Goal: Information Seeking & Learning: Learn about a topic

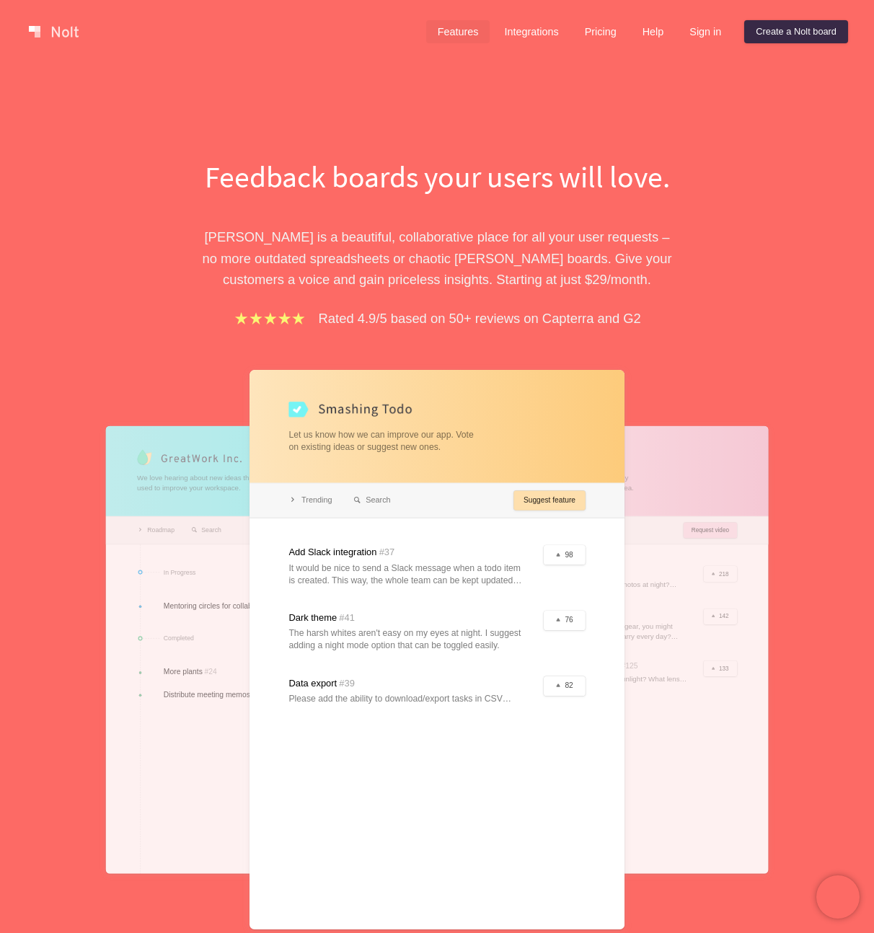
click at [434, 33] on link "Features" at bounding box center [458, 31] width 64 height 23
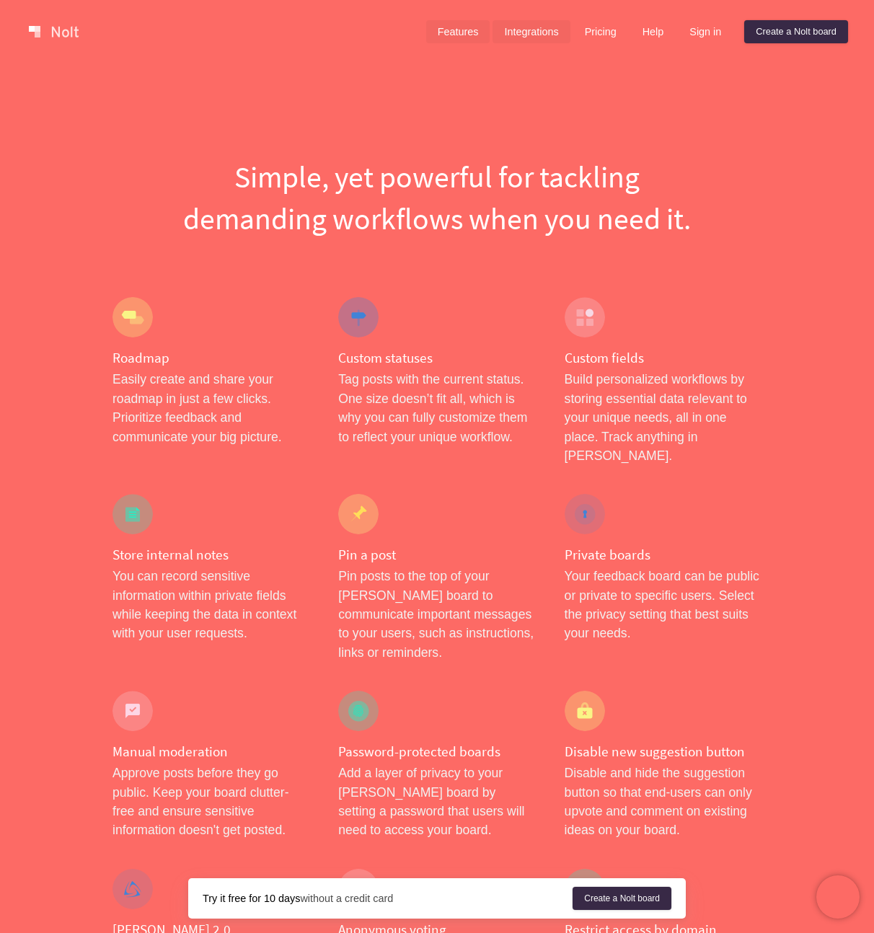
click at [518, 30] on link "Integrations" at bounding box center [530, 31] width 77 height 23
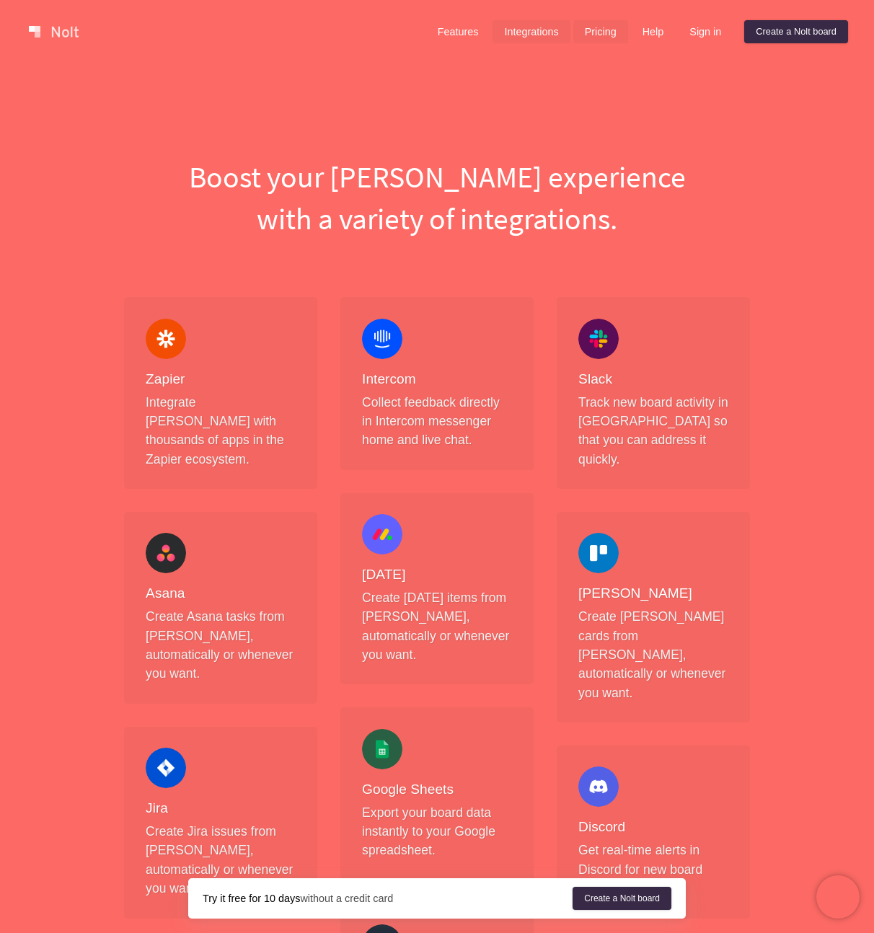
click at [596, 27] on link "Pricing" at bounding box center [600, 31] width 55 height 23
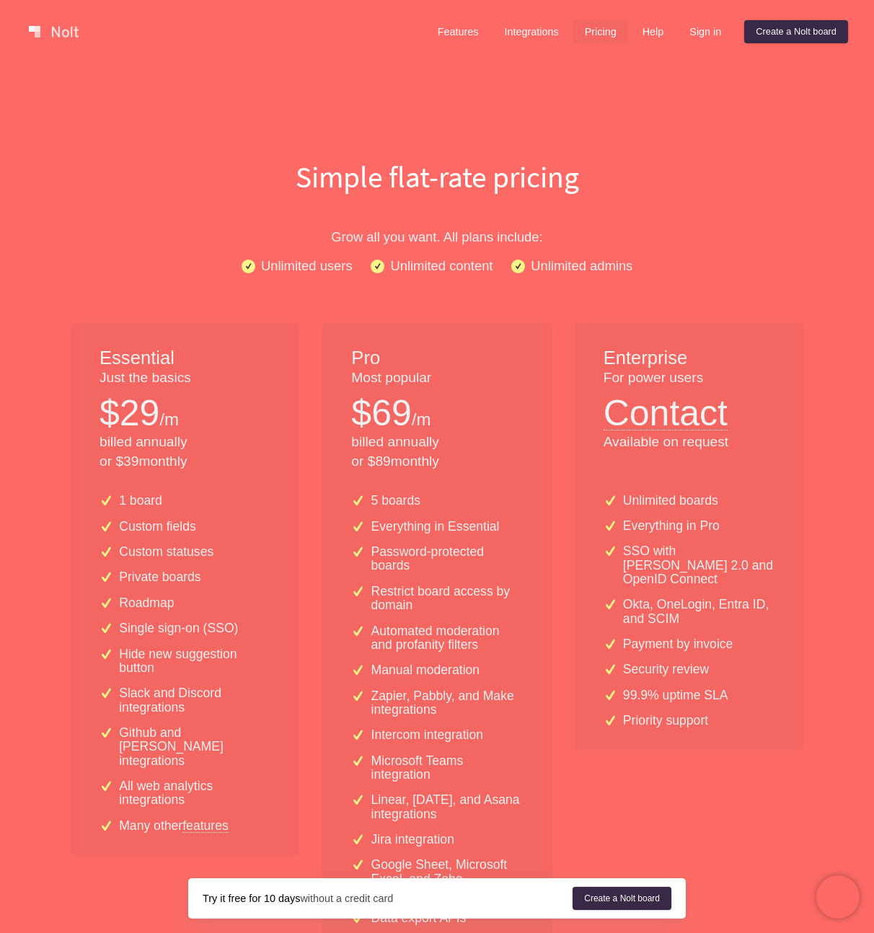
click at [62, 34] on link at bounding box center [53, 31] width 61 height 23
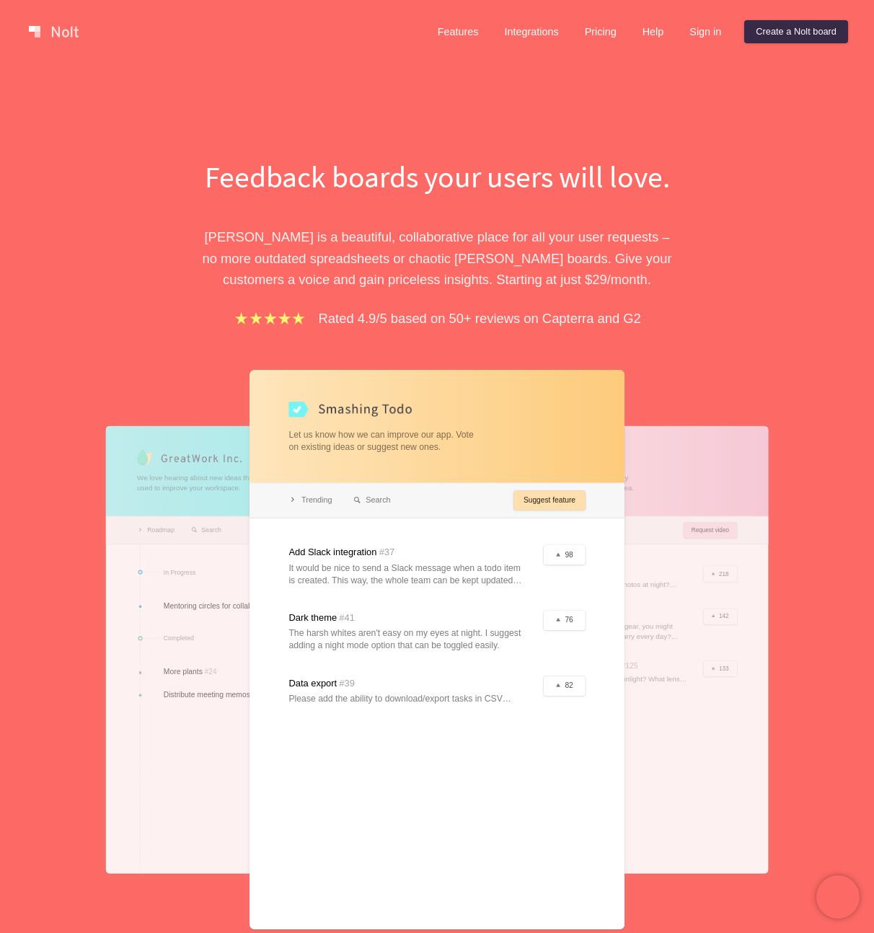
click at [709, 508] on div at bounding box center [618, 649] width 300 height 448
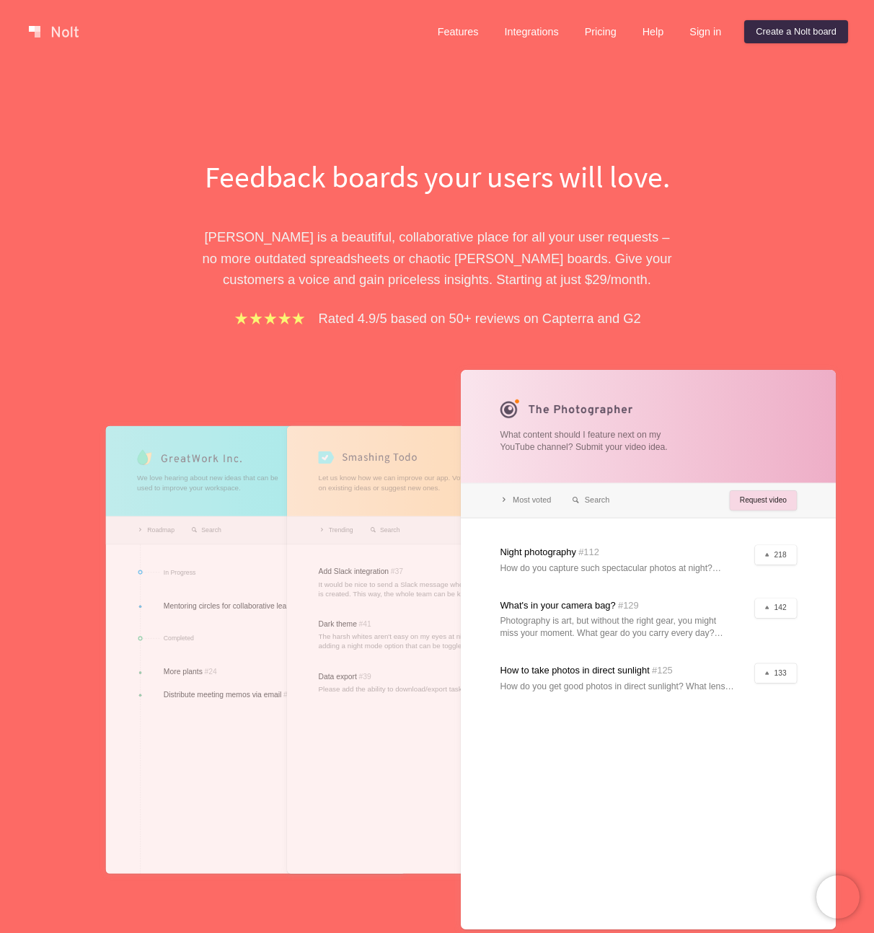
click at [223, 519] on div at bounding box center [256, 649] width 300 height 448
